Goal: Transaction & Acquisition: Purchase product/service

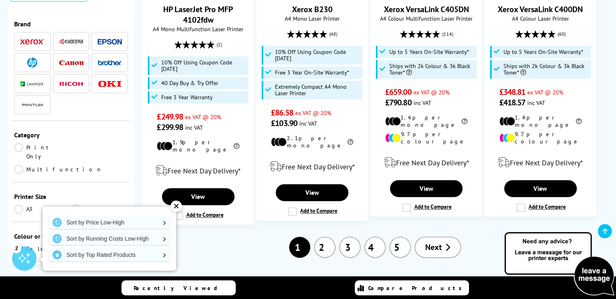
scroll to position [1113, 0]
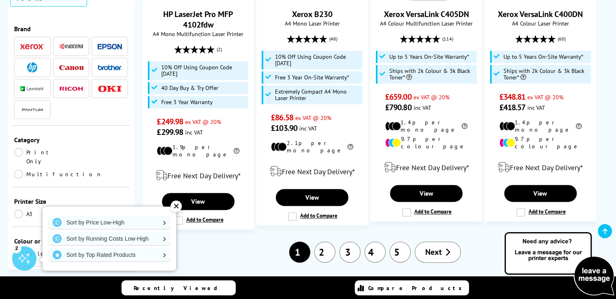
click at [19, 209] on link "A3" at bounding box center [42, 213] width 57 height 9
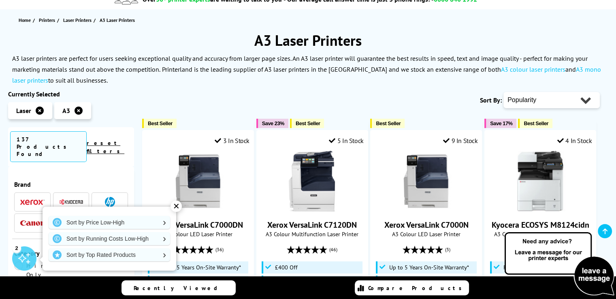
scroll to position [52, 0]
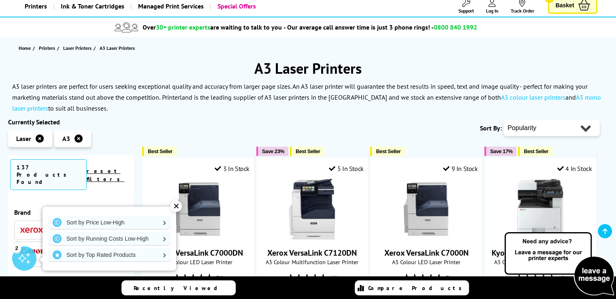
click at [584, 130] on select "Popularity Rating Price - Low to High Price - High to Low Running Costs - Low t…" at bounding box center [551, 128] width 96 height 16
select select "Price Ascending"
click at [503, 120] on select "Popularity Rating Price - Low to High Price - High to Low Running Costs - Low t…" at bounding box center [551, 128] width 96 height 16
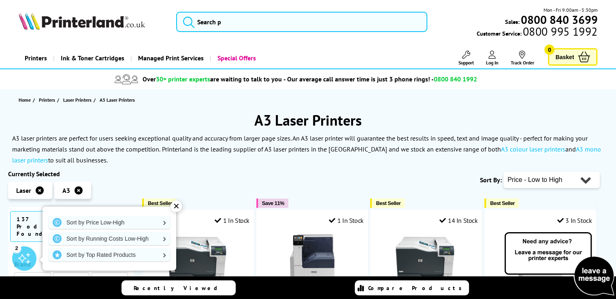
drag, startPoint x: 620, startPoint y: 31, endPoint x: 611, endPoint y: -19, distance: 50.5
